Goal: Find specific page/section

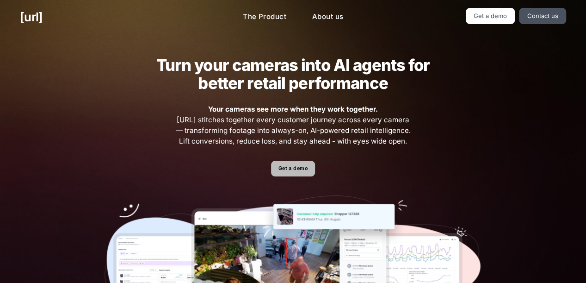
click at [291, 168] on link "Get a demo" at bounding box center [293, 168] width 44 height 16
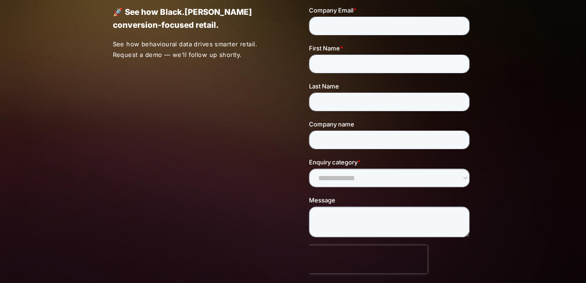
scroll to position [92, 0]
